Goal: Task Accomplishment & Management: Manage account settings

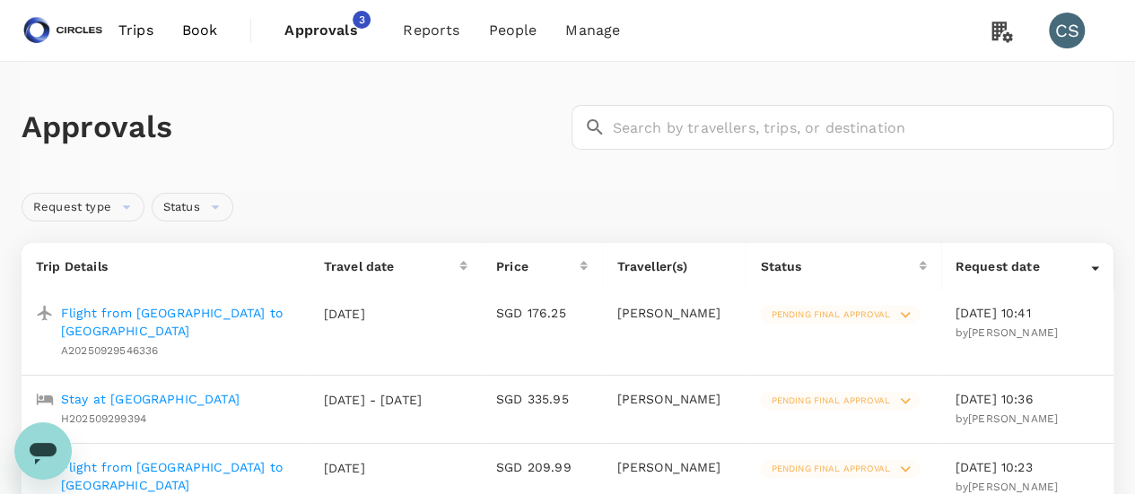
click at [336, 37] on span "Approvals" at bounding box center [329, 31] width 90 height 22
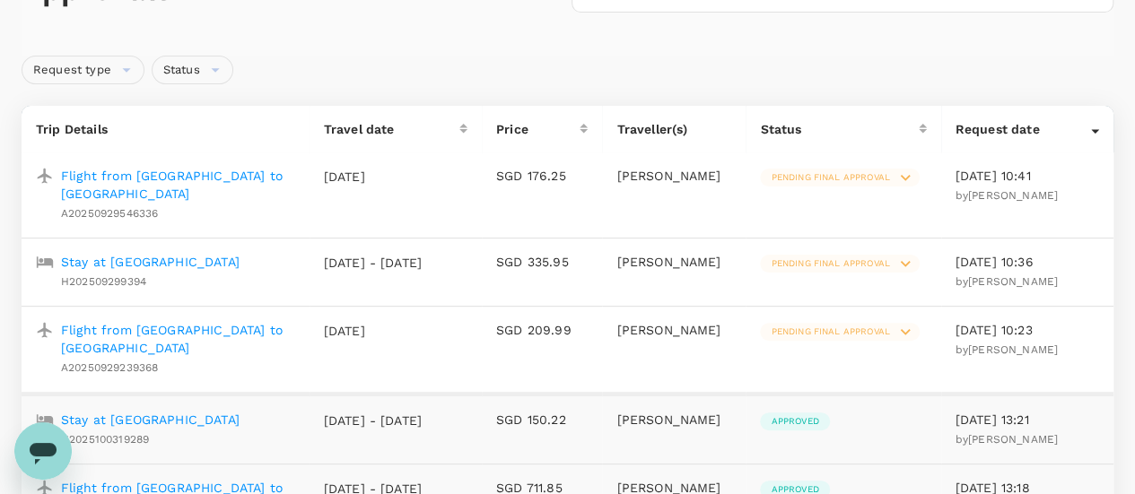
scroll to position [139, 0]
click at [189, 319] on p "Flight from [GEOGRAPHIC_DATA] to [GEOGRAPHIC_DATA]" at bounding box center [178, 337] width 234 height 36
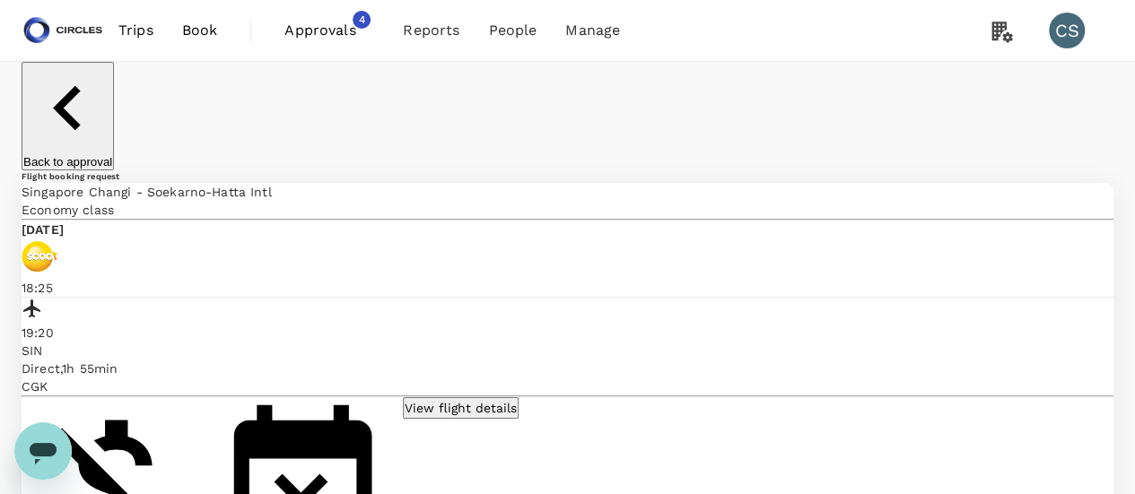
scroll to position [127, 0]
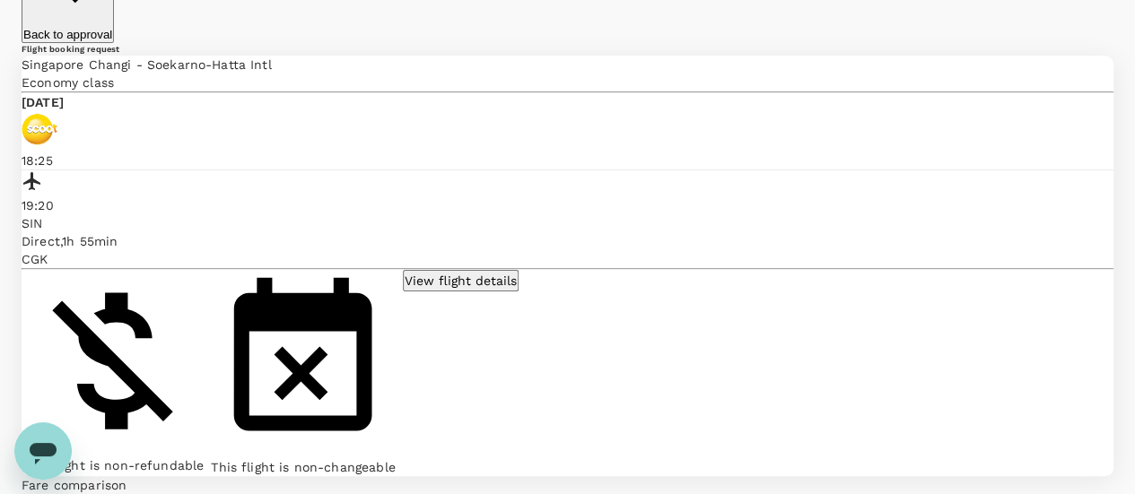
scroll to position [0, 0]
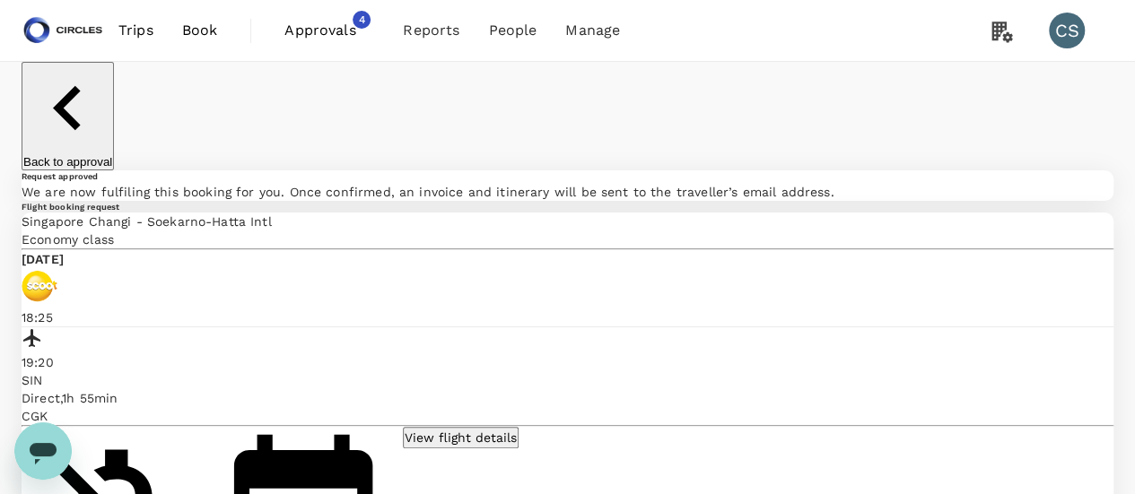
click at [90, 155] on p "Back to approval" at bounding box center [67, 161] width 89 height 13
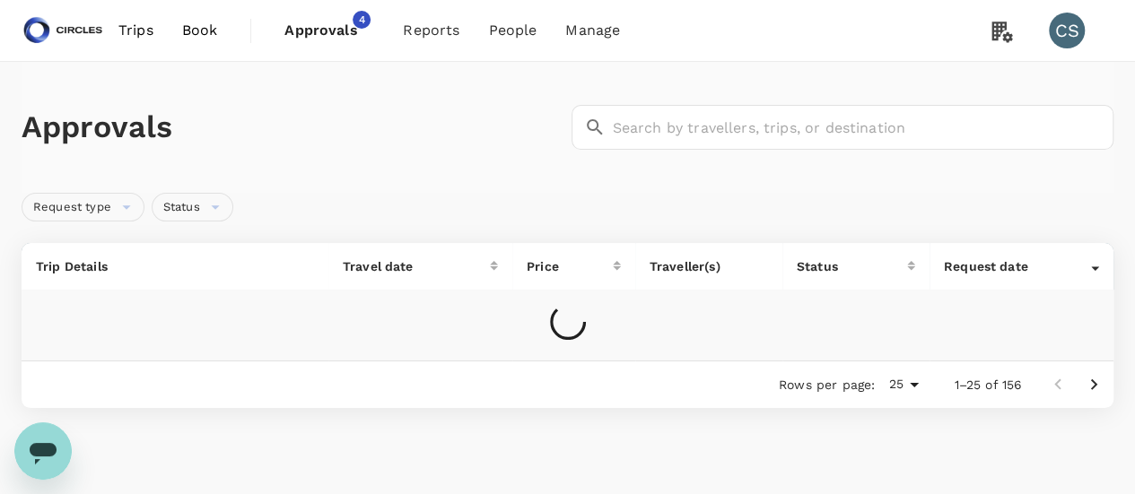
scroll to position [92, 0]
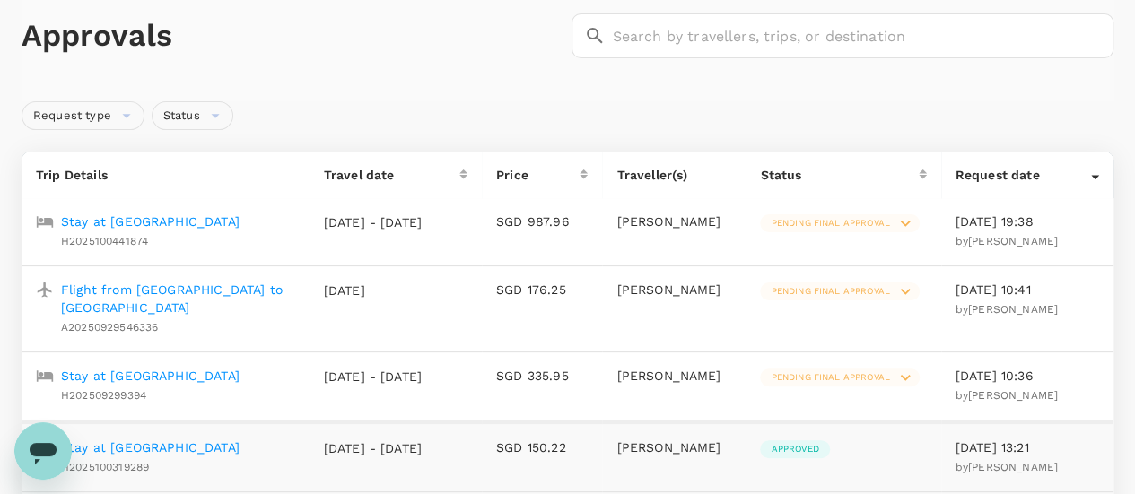
click at [144, 371] on p "Stay at [GEOGRAPHIC_DATA]" at bounding box center [150, 376] width 179 height 18
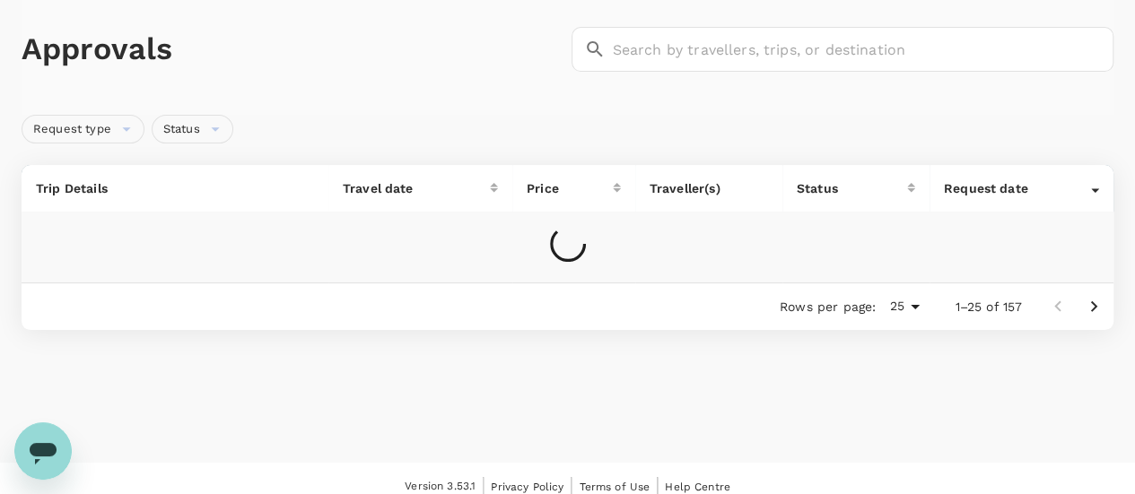
scroll to position [92, 0]
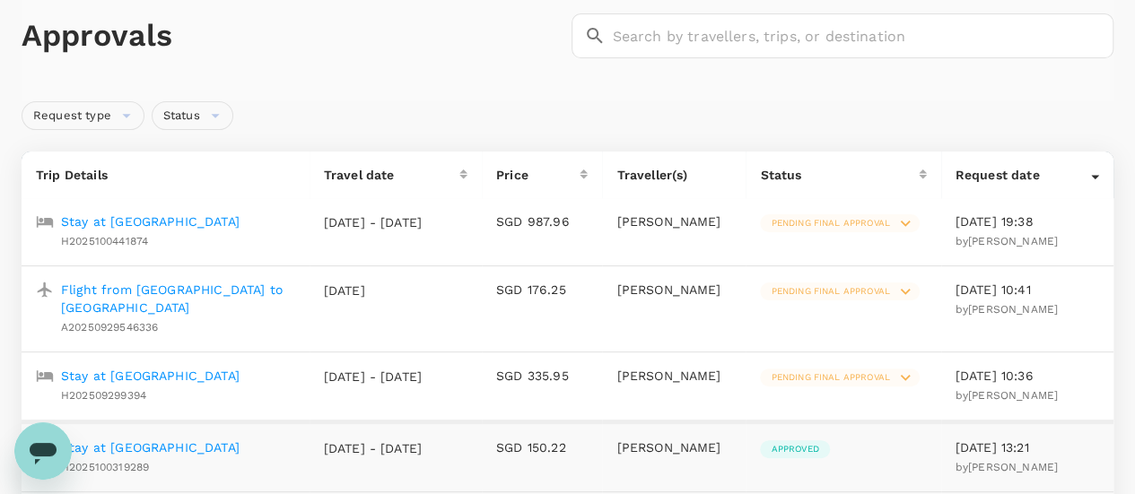
click at [173, 371] on p "Stay at [GEOGRAPHIC_DATA]" at bounding box center [150, 376] width 179 height 18
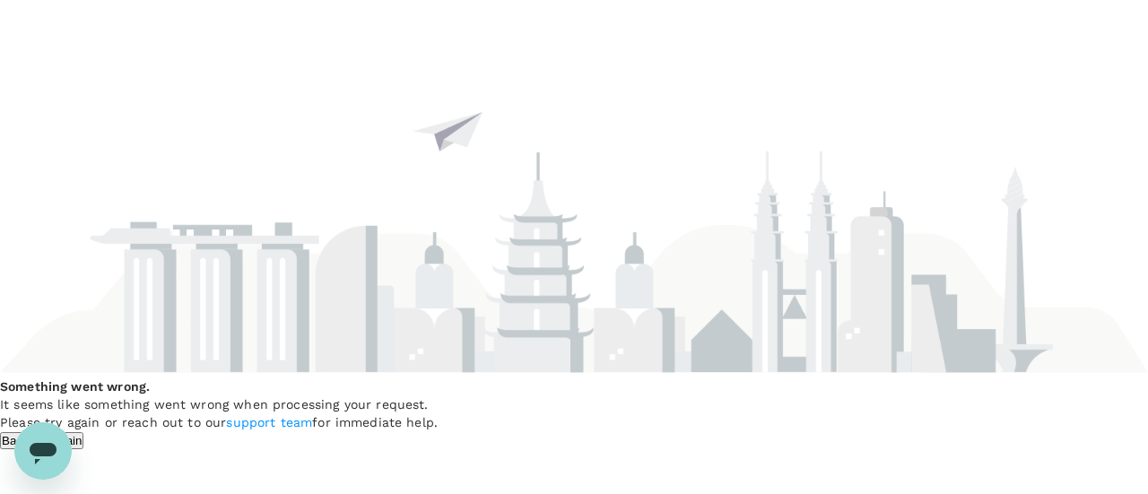
click at [84, 432] on button "Try Again" at bounding box center [58, 440] width 54 height 17
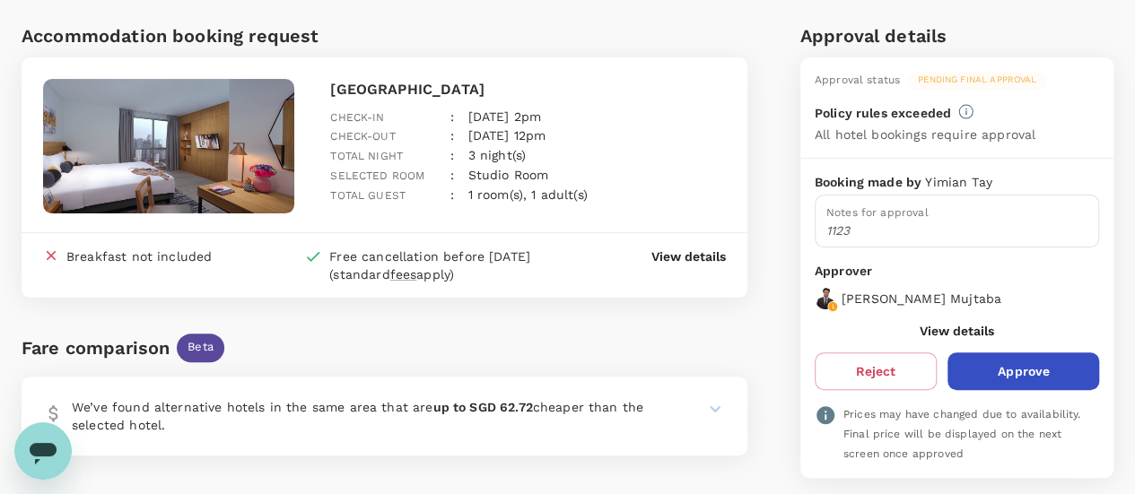
scroll to position [104, 0]
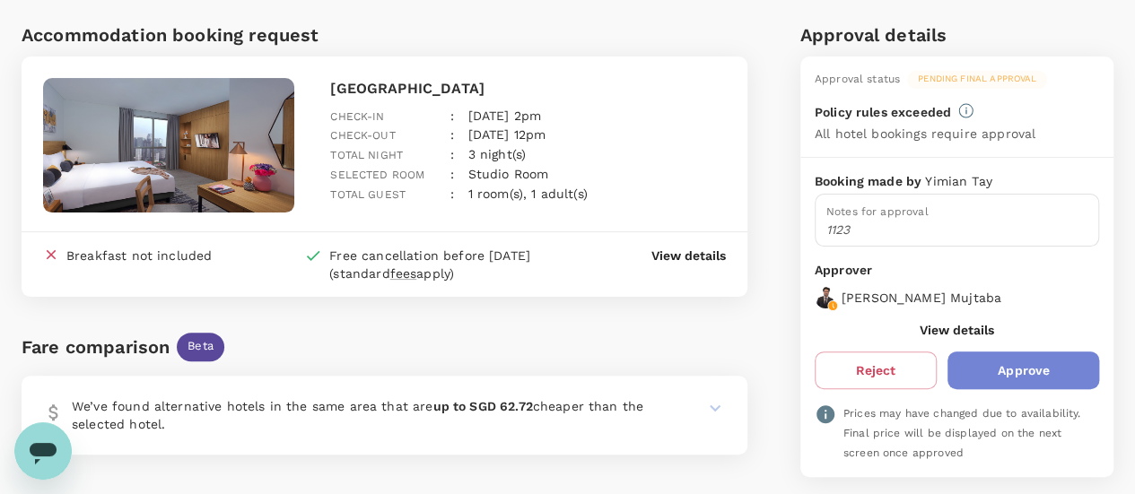
click at [1018, 364] on button "Approve" at bounding box center [1023, 371] width 152 height 38
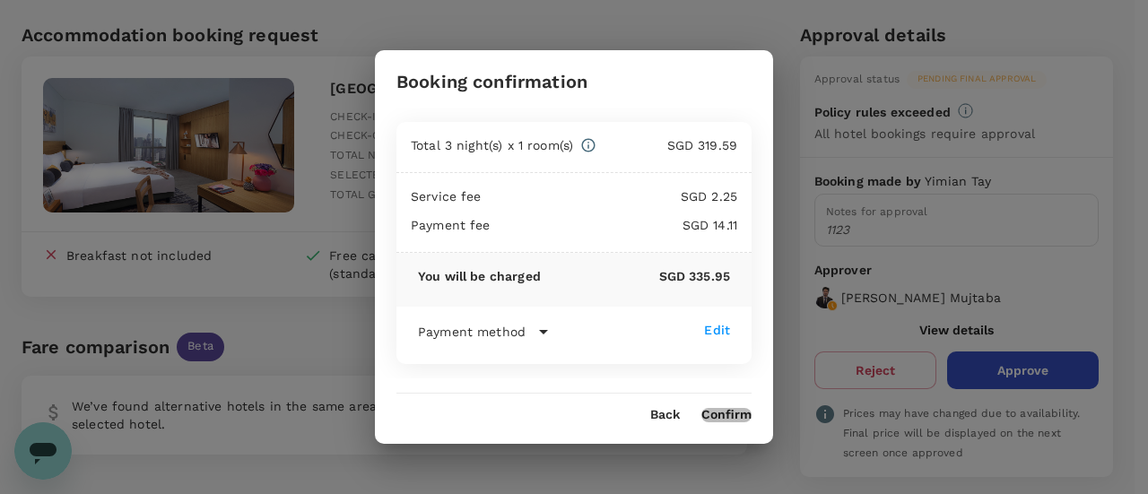
click at [721, 414] on button "Confirm" at bounding box center [727, 415] width 50 height 14
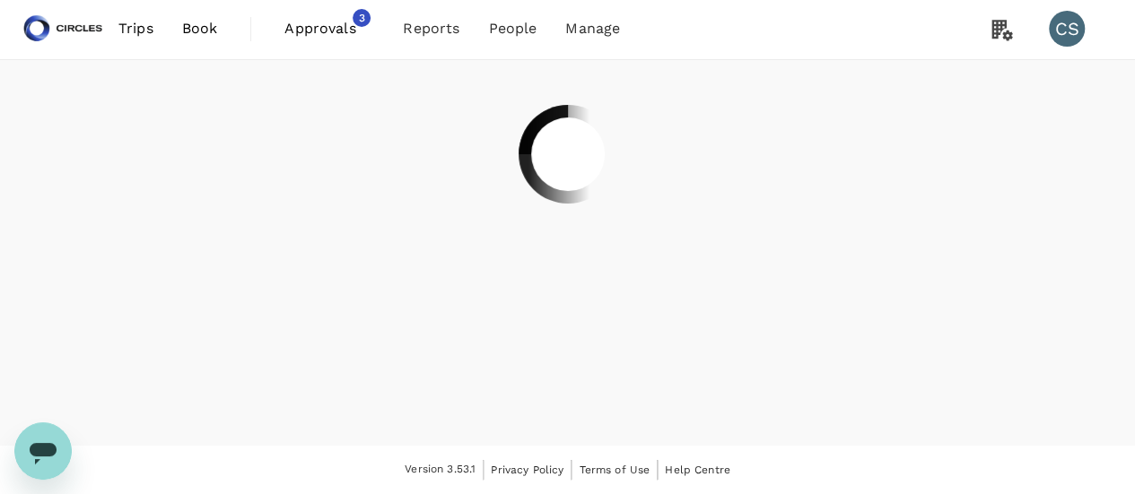
scroll to position [0, 0]
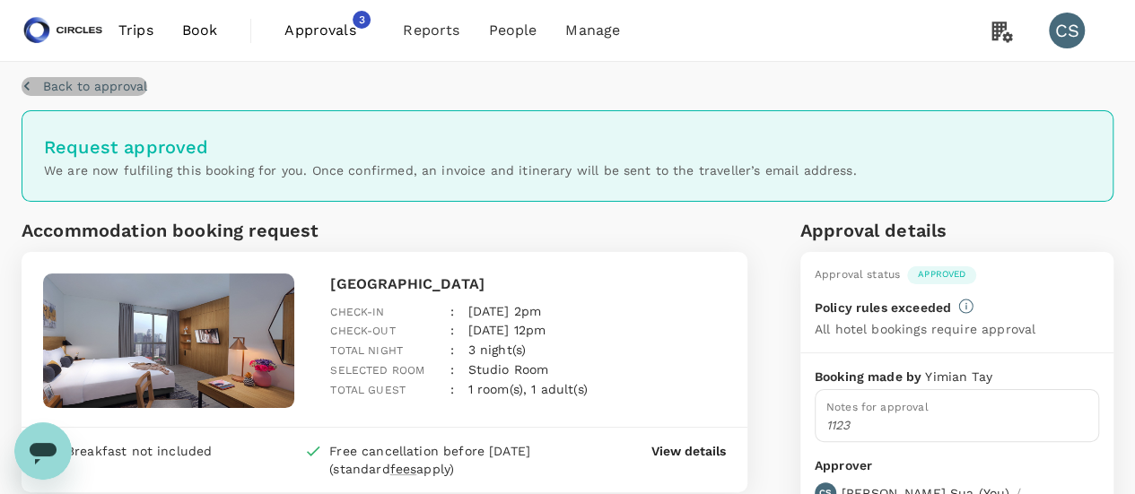
click at [74, 80] on p "Back to approval" at bounding box center [95, 86] width 104 height 18
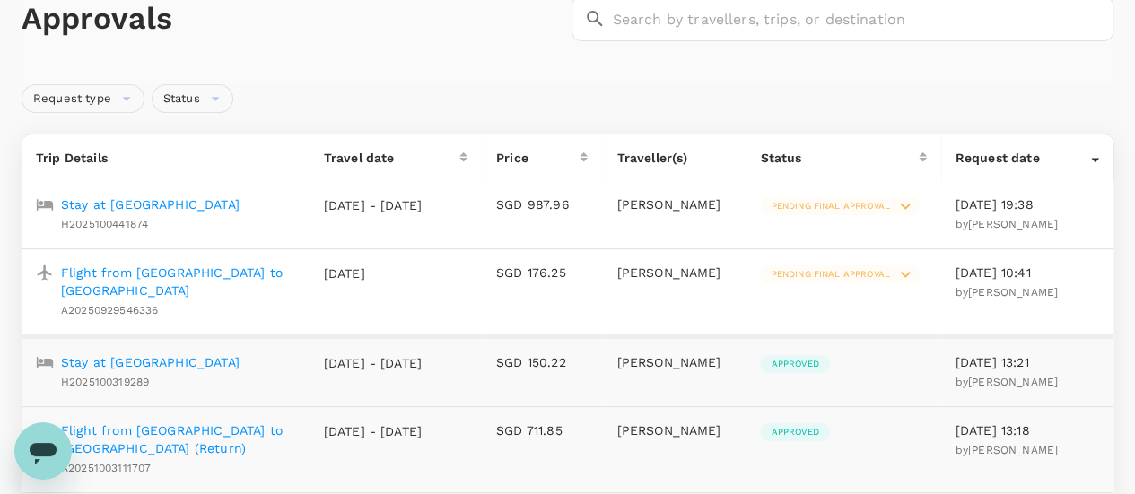
scroll to position [111, 0]
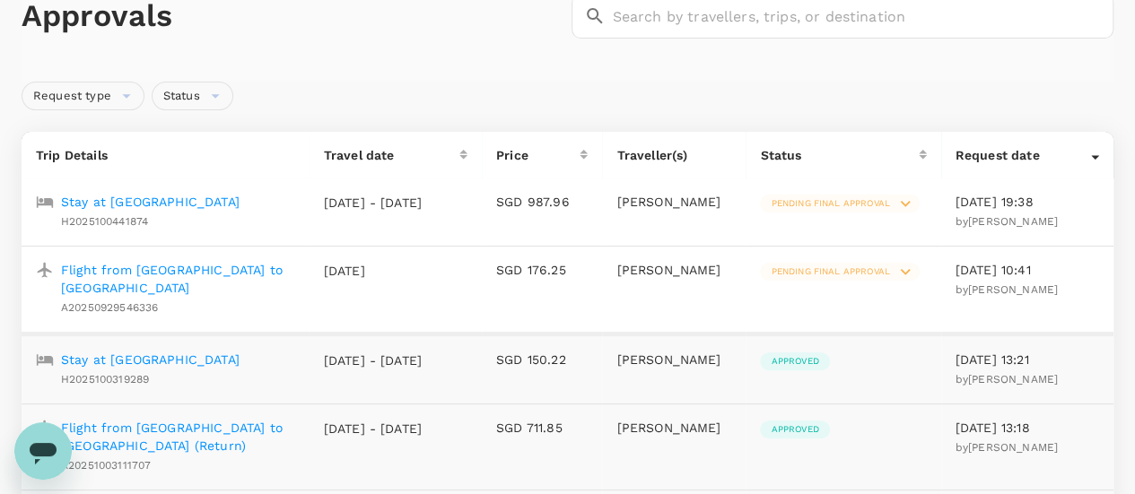
click at [178, 292] on p "Flight from [GEOGRAPHIC_DATA] to [GEOGRAPHIC_DATA]" at bounding box center [178, 279] width 234 height 36
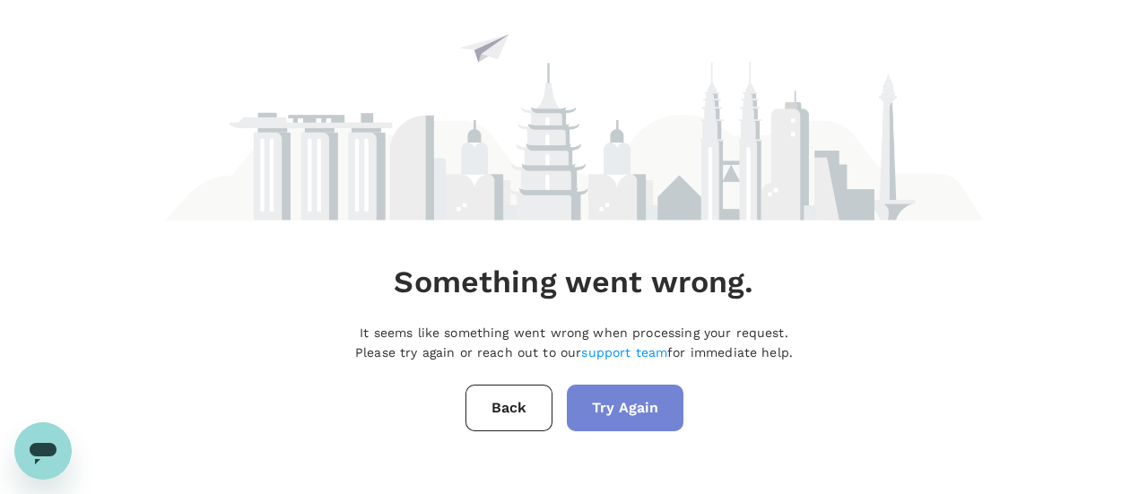
click at [620, 407] on button "Try Again" at bounding box center [625, 408] width 117 height 47
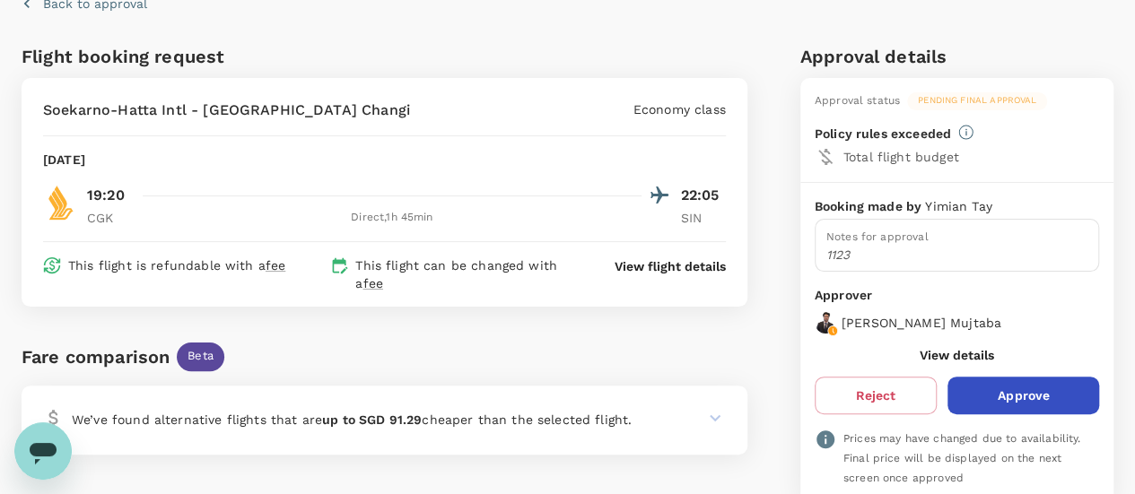
scroll to position [85, 0]
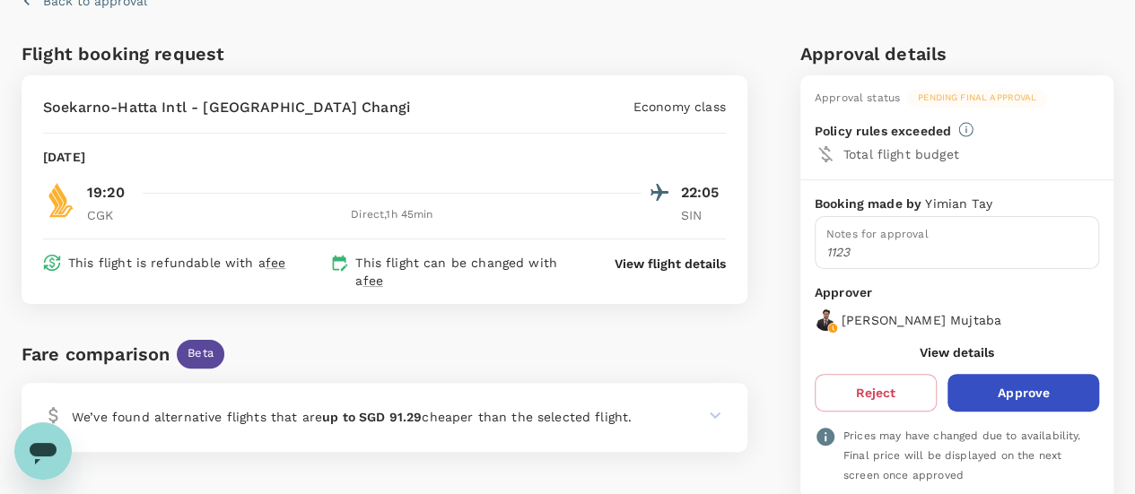
click at [1040, 398] on button "Approve" at bounding box center [1023, 393] width 152 height 38
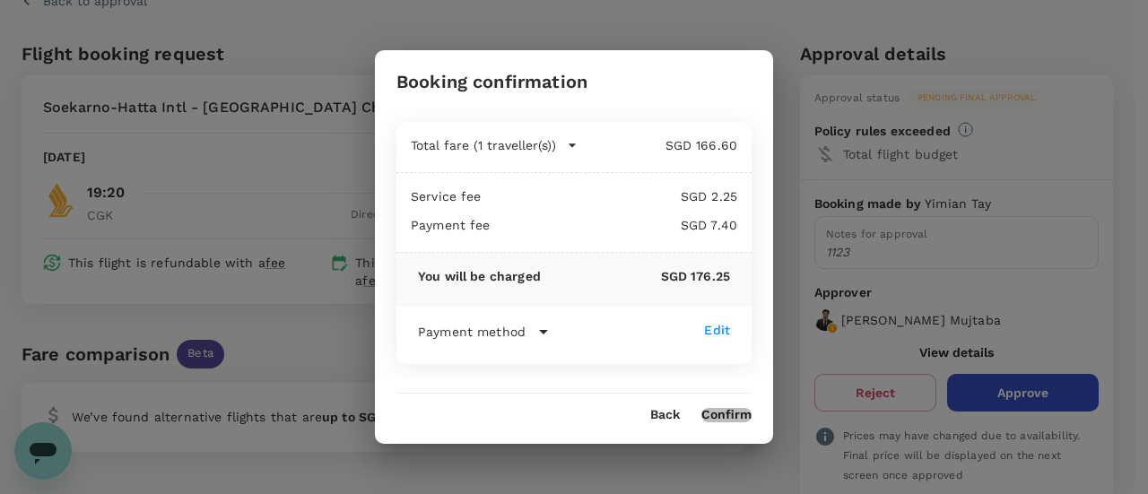
click at [712, 408] on button "Confirm" at bounding box center [727, 415] width 50 height 14
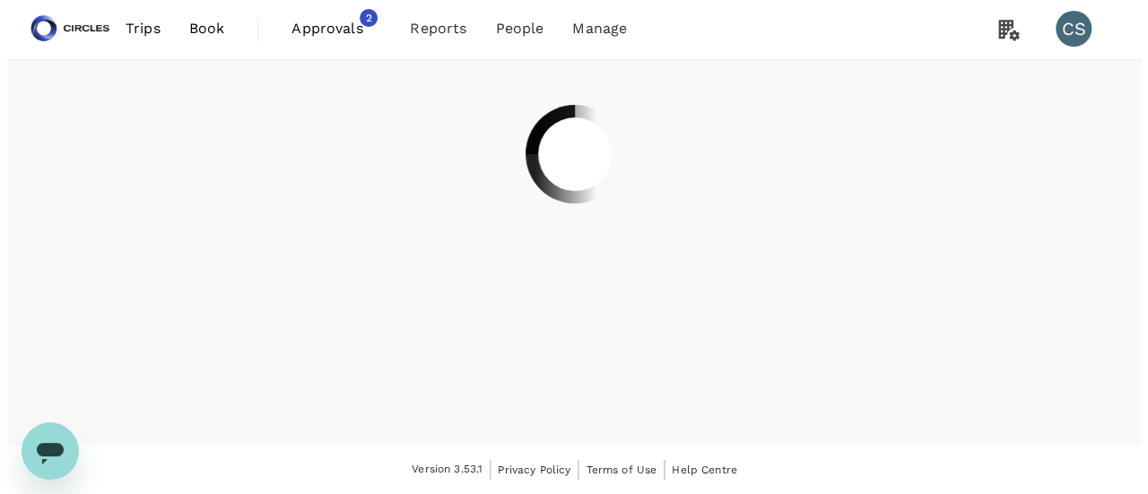
scroll to position [0, 0]
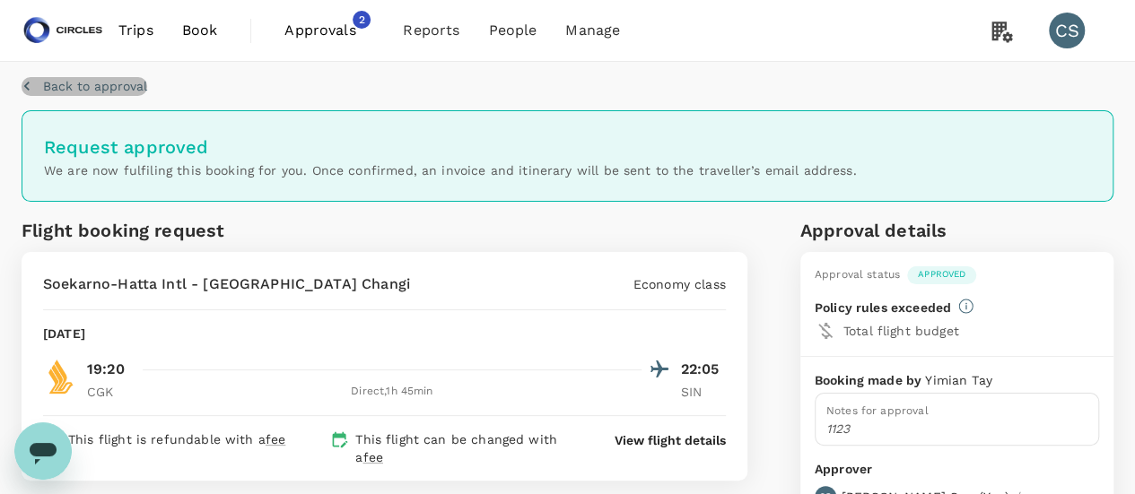
click at [97, 85] on p "Back to approval" at bounding box center [95, 86] width 104 height 18
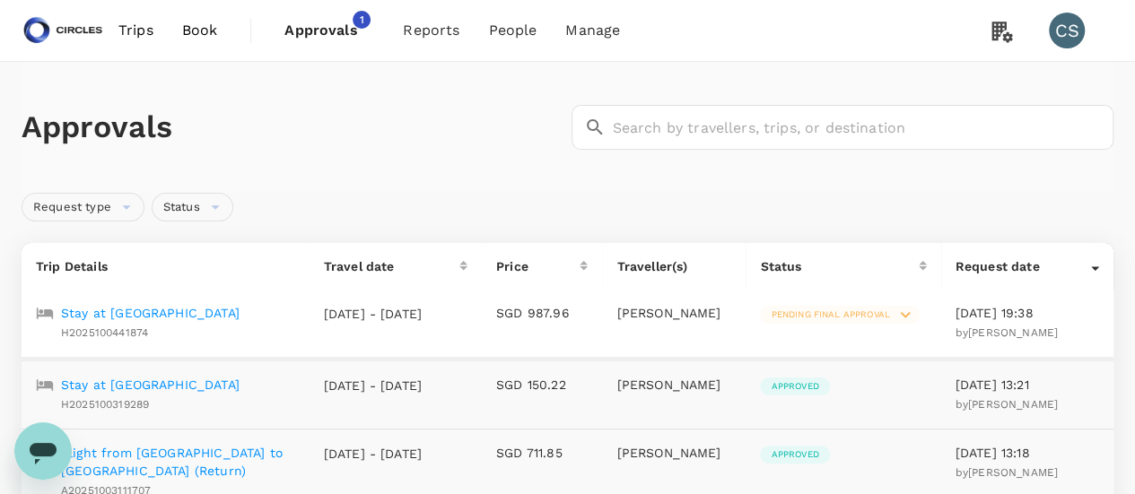
click at [580, 98] on div "Approvals ​ ​" at bounding box center [563, 124] width 1099 height 52
click at [181, 307] on p "Stay at [GEOGRAPHIC_DATA]" at bounding box center [150, 313] width 179 height 18
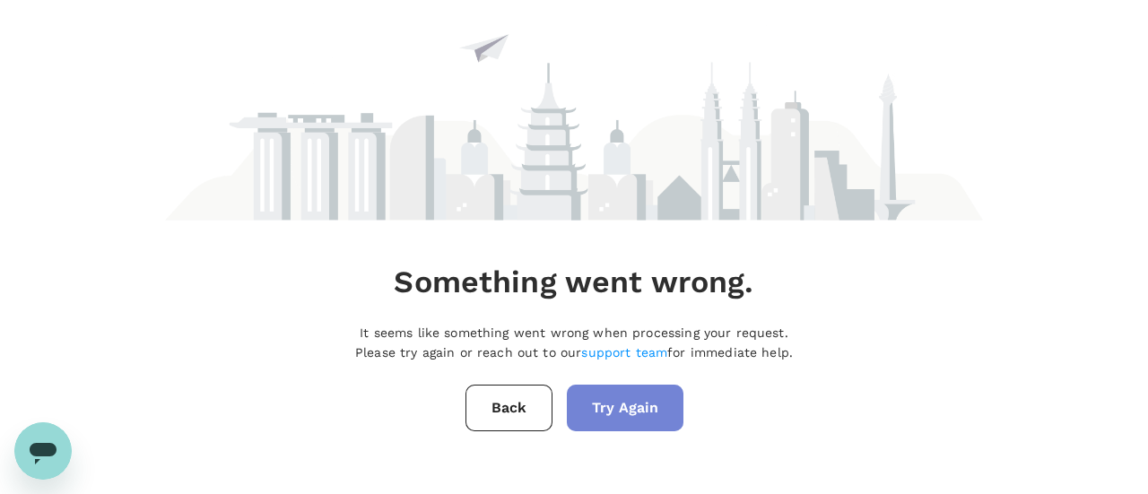
click at [633, 392] on button "Try Again" at bounding box center [625, 408] width 117 height 47
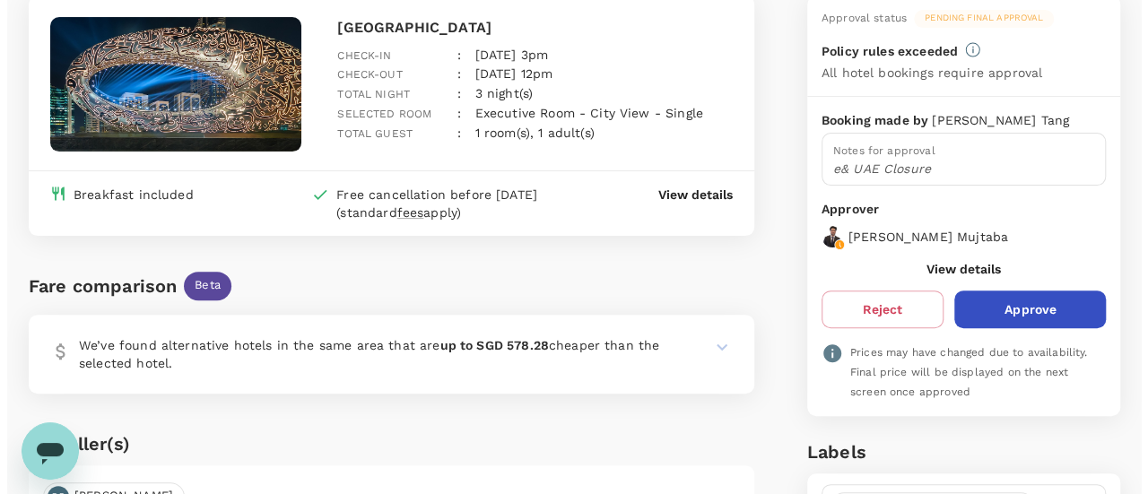
scroll to position [167, 0]
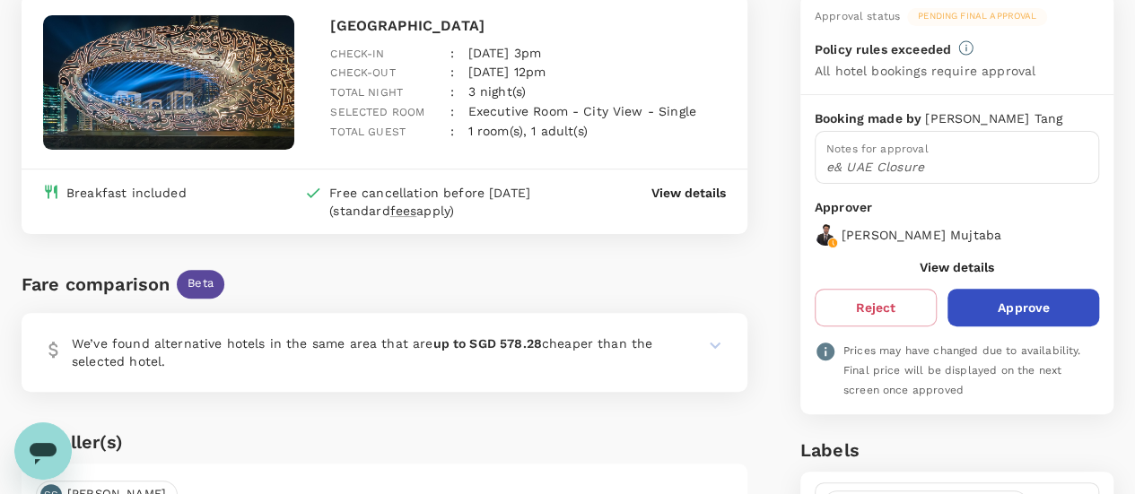
click at [675, 195] on p "View details" at bounding box center [688, 193] width 74 height 18
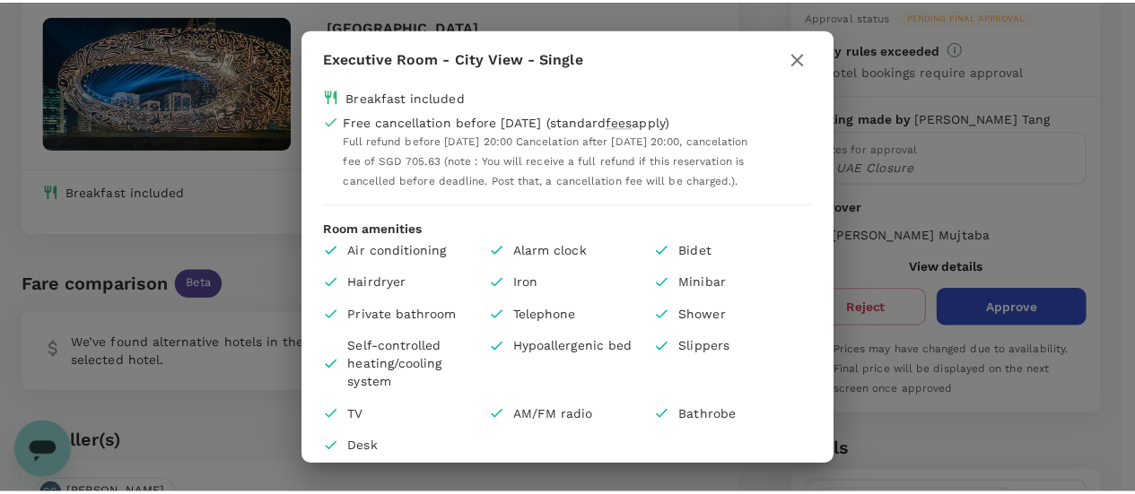
scroll to position [27, 0]
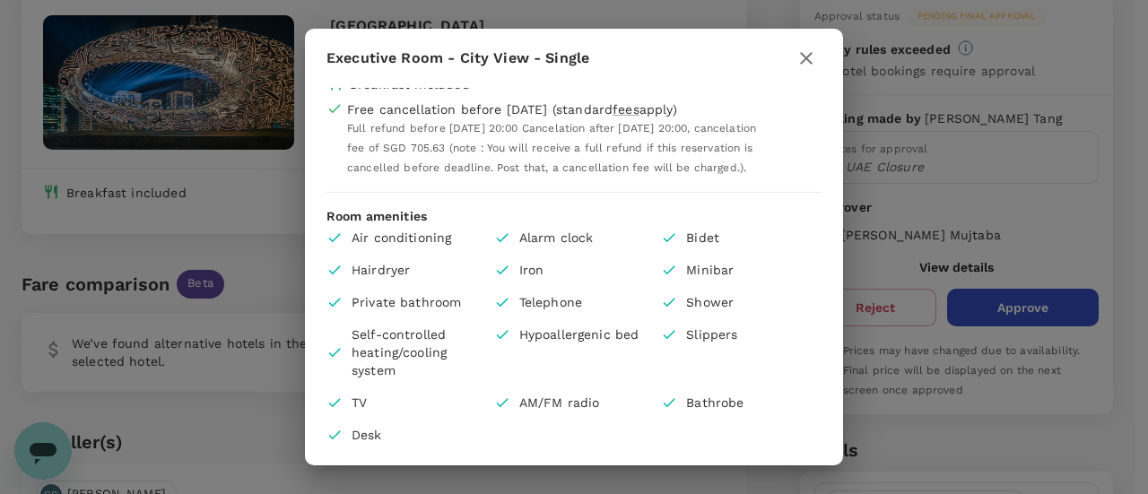
drag, startPoint x: 807, startPoint y: 62, endPoint x: 601, endPoint y: 295, distance: 310.8
click at [601, 295] on div "Executive Room - City View - Single Breakfast included Free cancellation before…" at bounding box center [574, 247] width 538 height 437
click at [807, 55] on icon "button" at bounding box center [807, 59] width 22 height 22
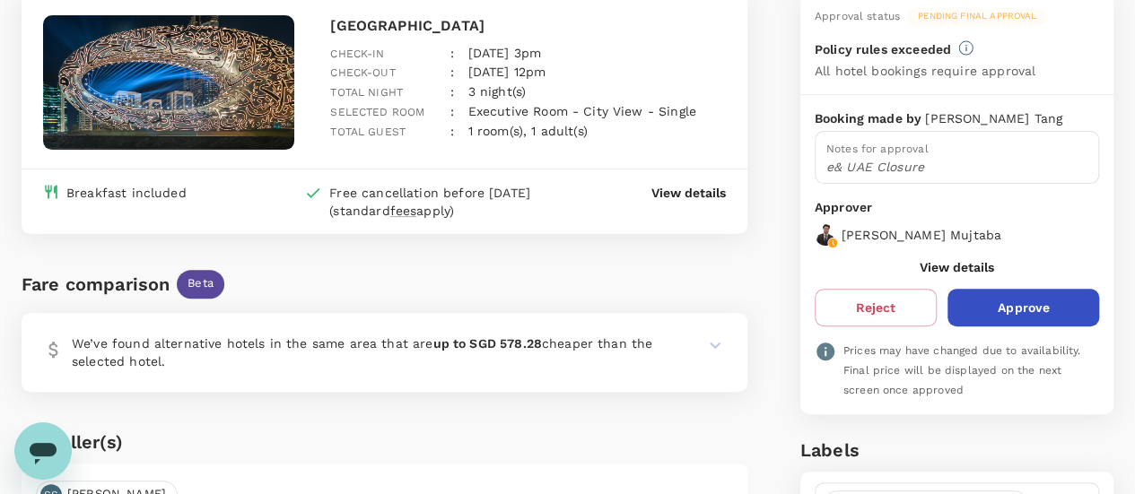
click at [933, 261] on button "View details" at bounding box center [957, 267] width 74 height 14
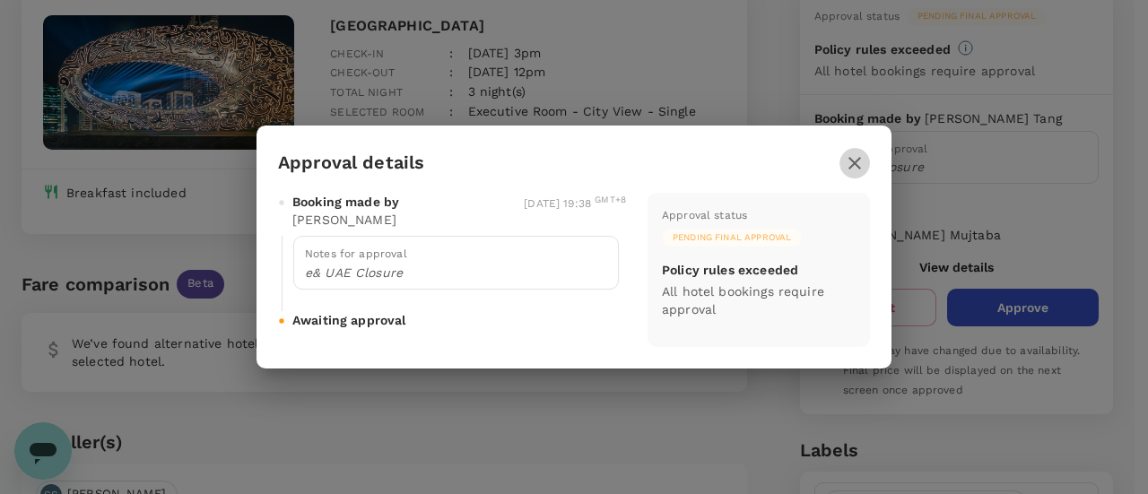
click at [859, 161] on icon "button" at bounding box center [855, 164] width 22 height 22
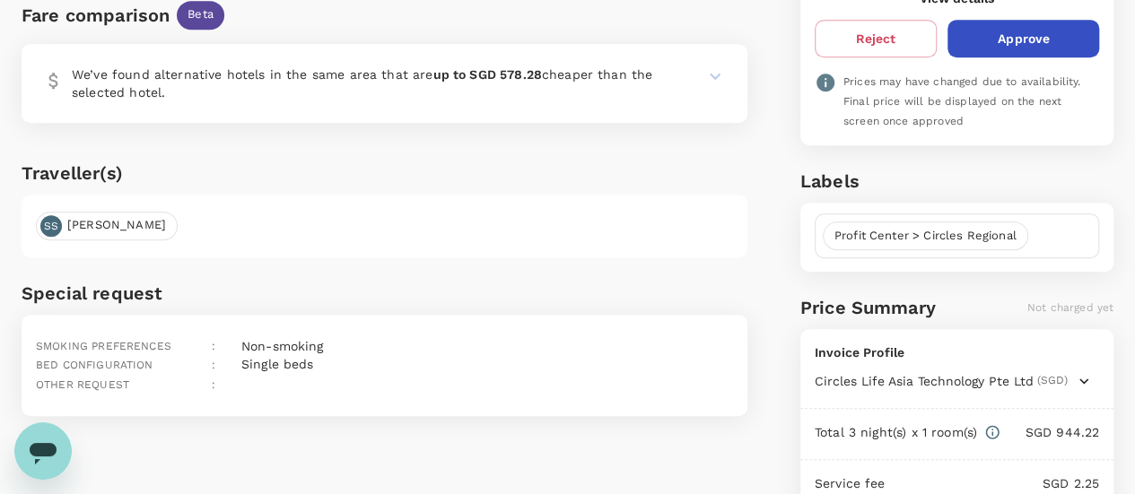
scroll to position [475, 0]
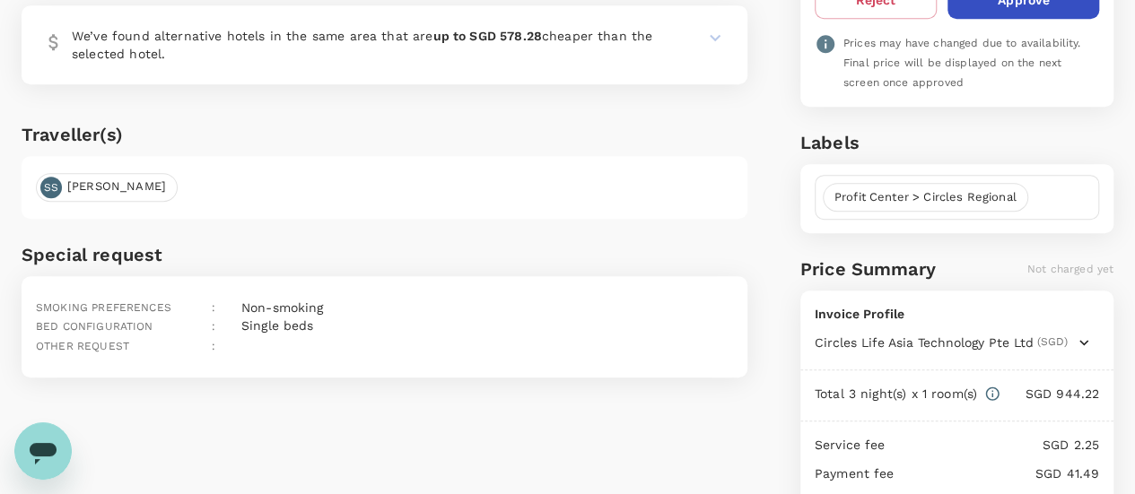
click at [971, 189] on span "Profit Center > Circles Regional" at bounding box center [926, 197] width 204 height 17
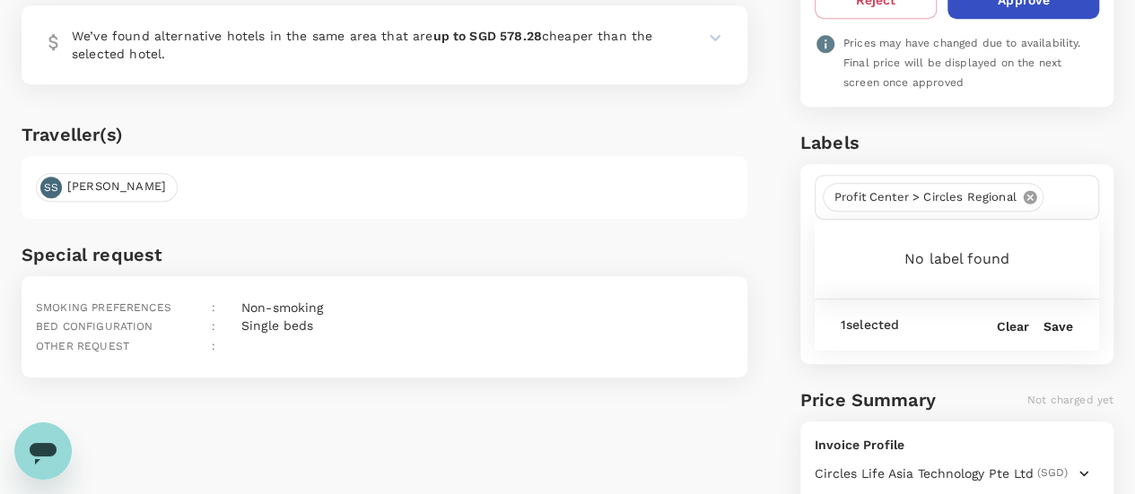
click at [1064, 185] on input "text" at bounding box center [1071, 197] width 40 height 29
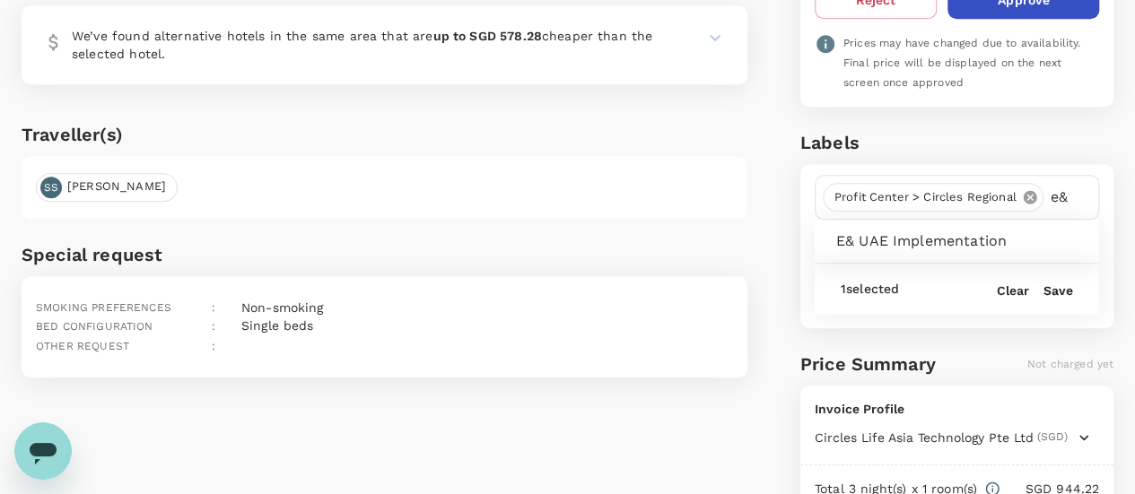
type input "e&"
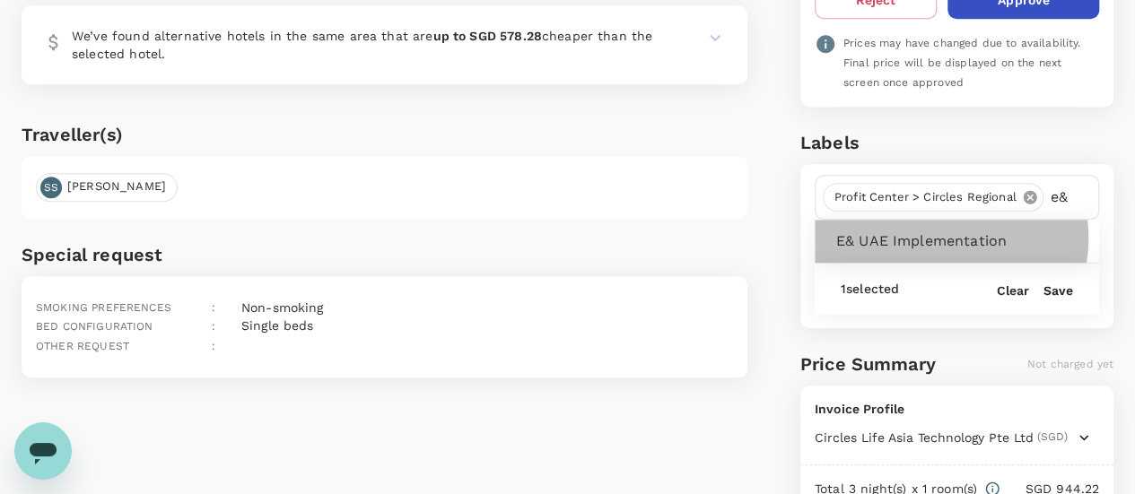
click at [938, 231] on span "e& UAE Implementation" at bounding box center [960, 242] width 249 height 22
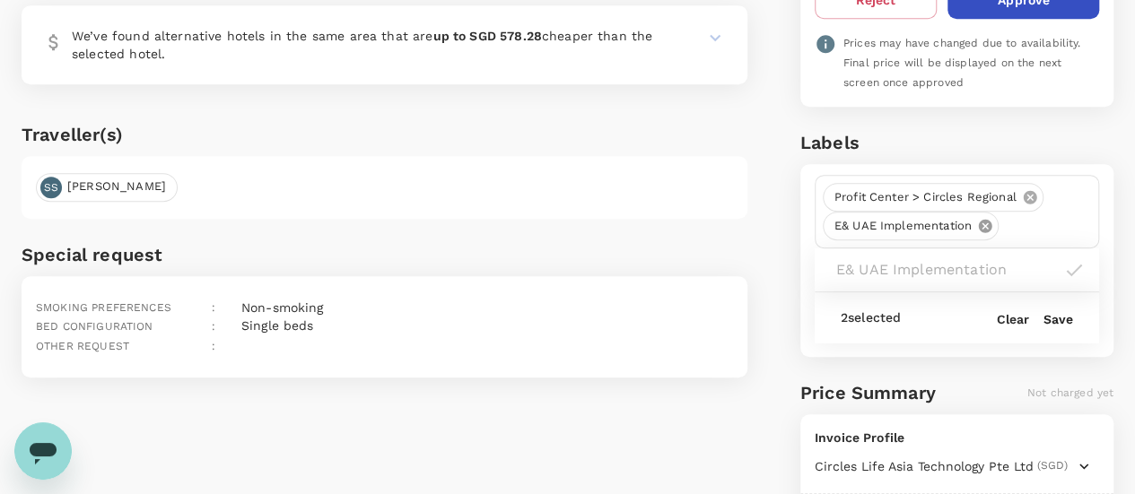
click at [1025, 191] on icon at bounding box center [1029, 197] width 13 height 13
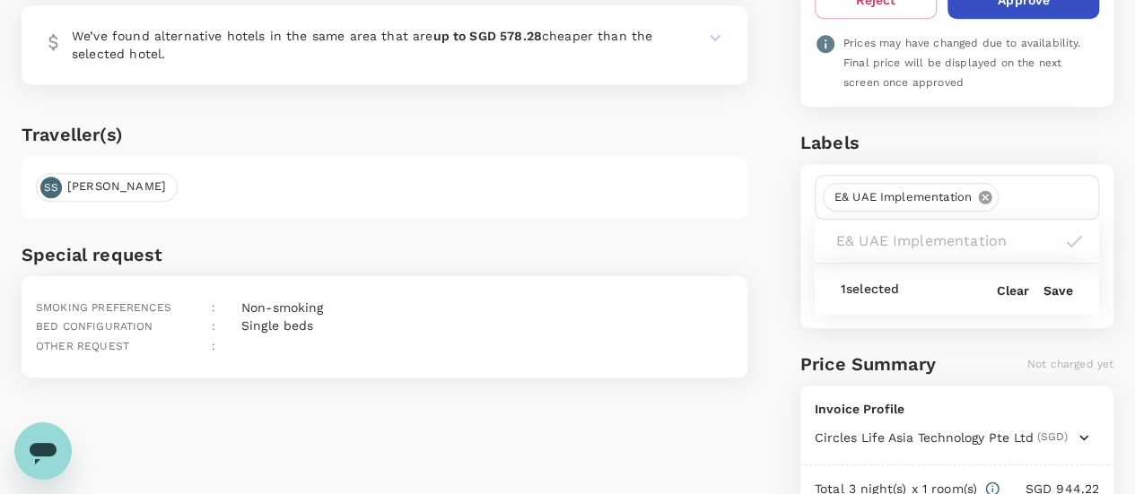
click at [1058, 292] on div "1 selected Clear Save" at bounding box center [957, 289] width 284 height 51
click at [1055, 285] on button "Save" at bounding box center [1058, 290] width 30 height 14
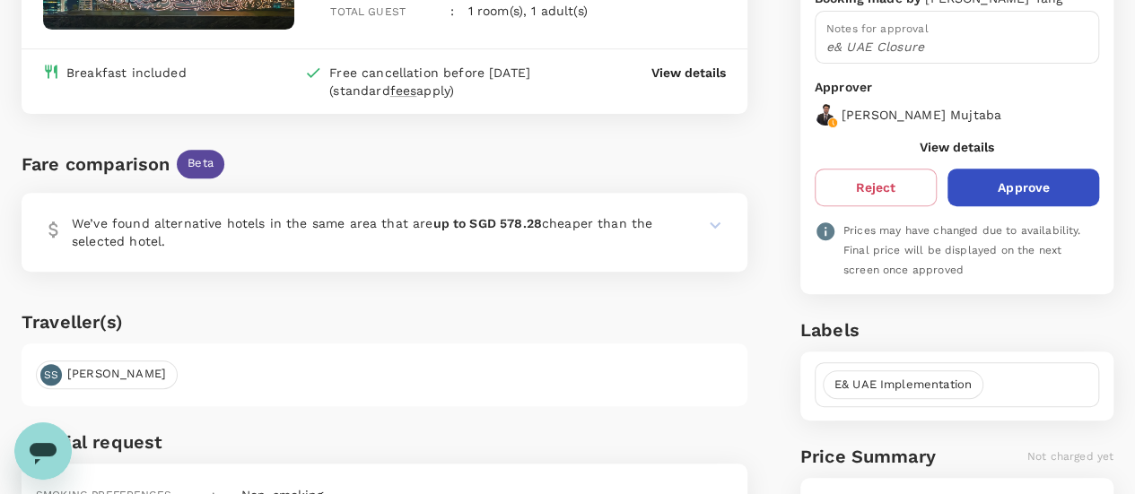
scroll to position [285, 0]
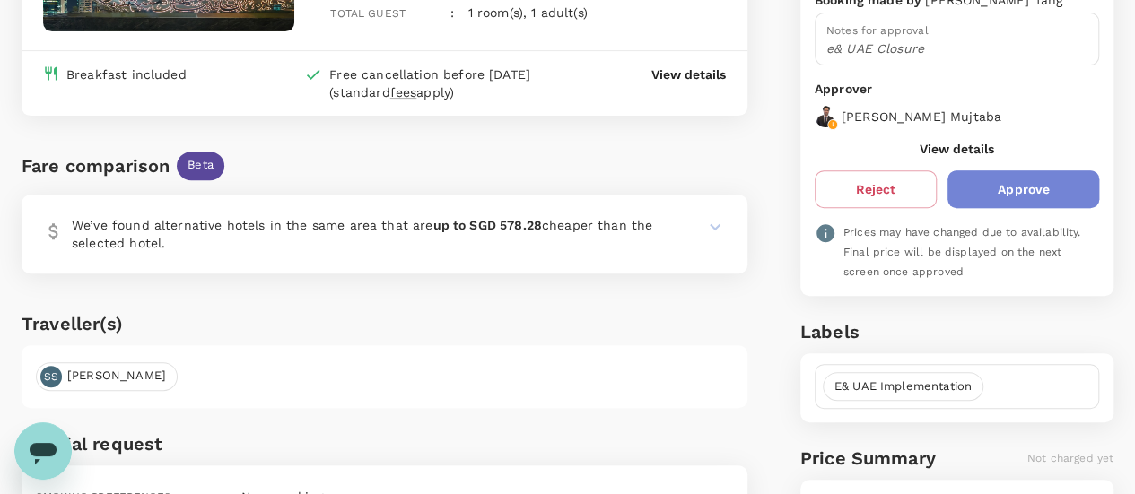
click at [1020, 193] on button "Approve" at bounding box center [1023, 189] width 152 height 38
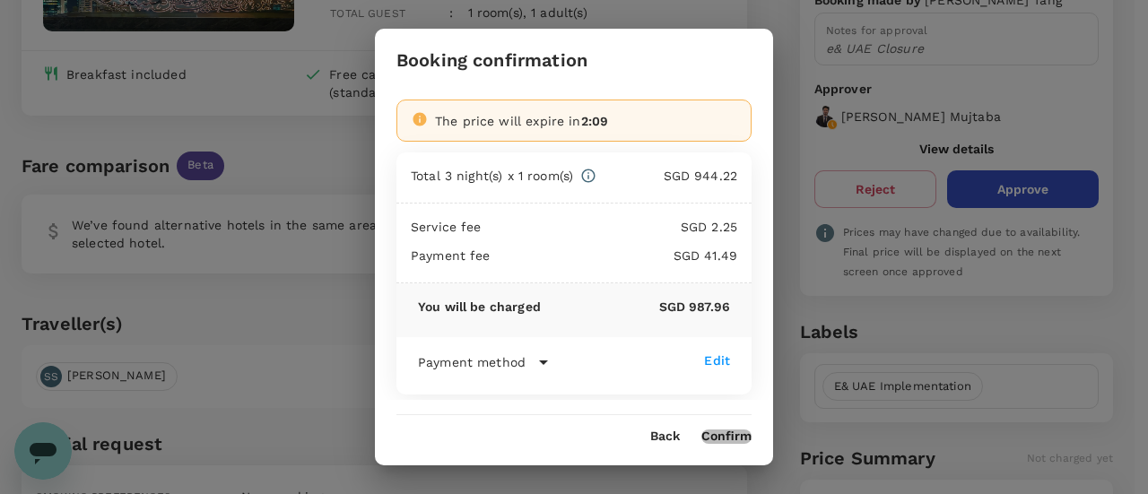
click at [750, 437] on button "Confirm" at bounding box center [727, 437] width 50 height 14
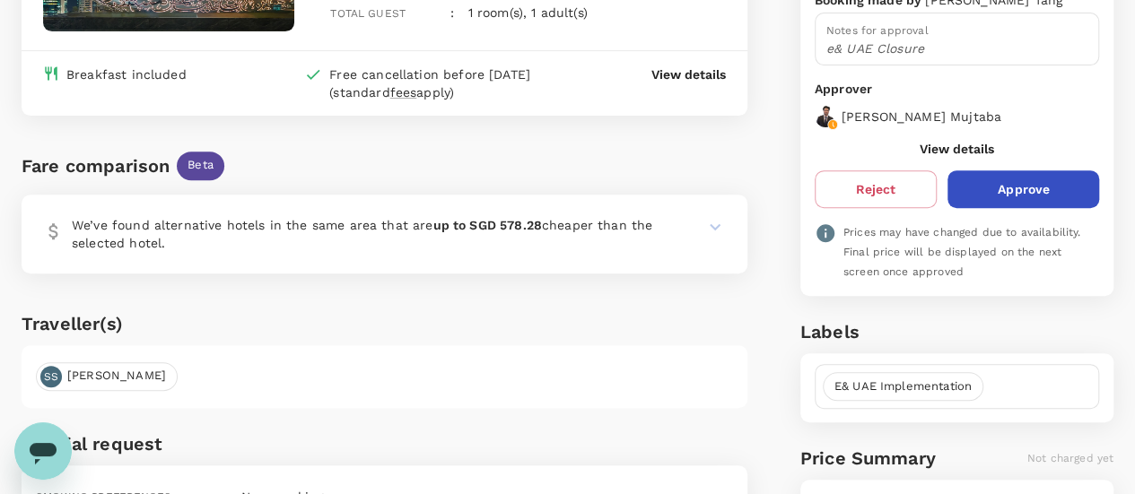
scroll to position [0, 0]
